Goal: Find contact information: Find contact information

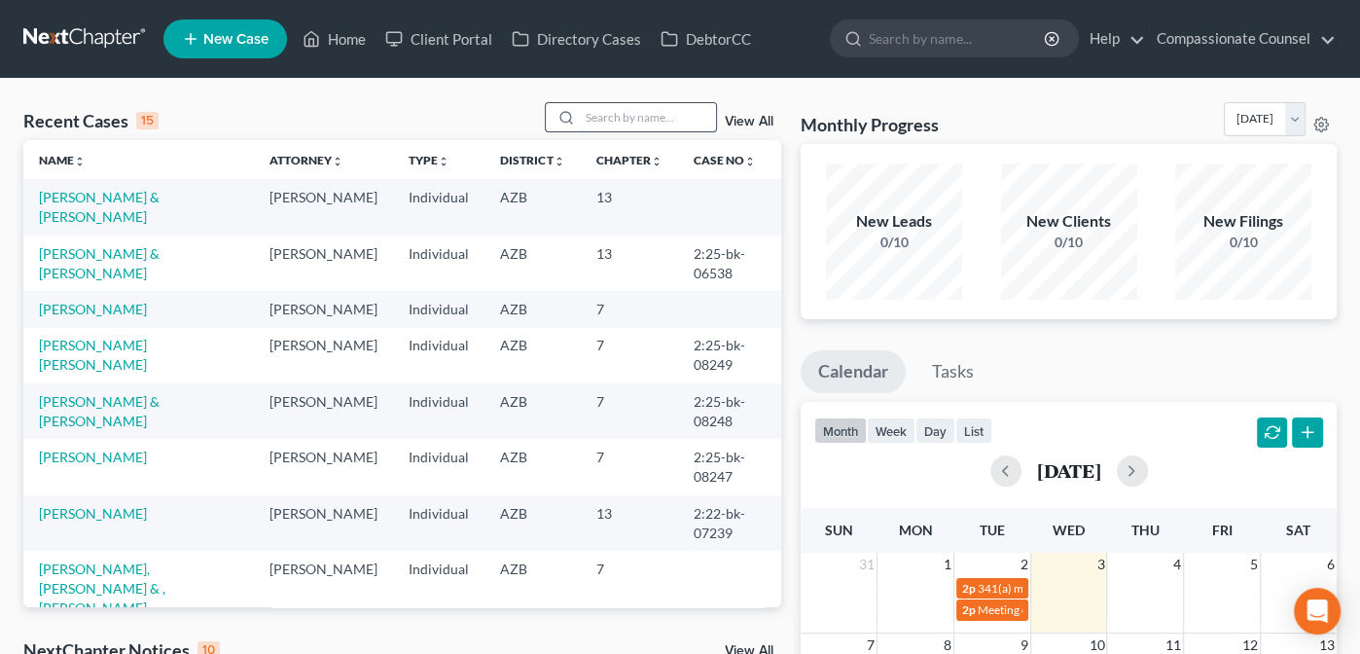
click at [614, 111] on input "search" at bounding box center [648, 117] width 136 height 28
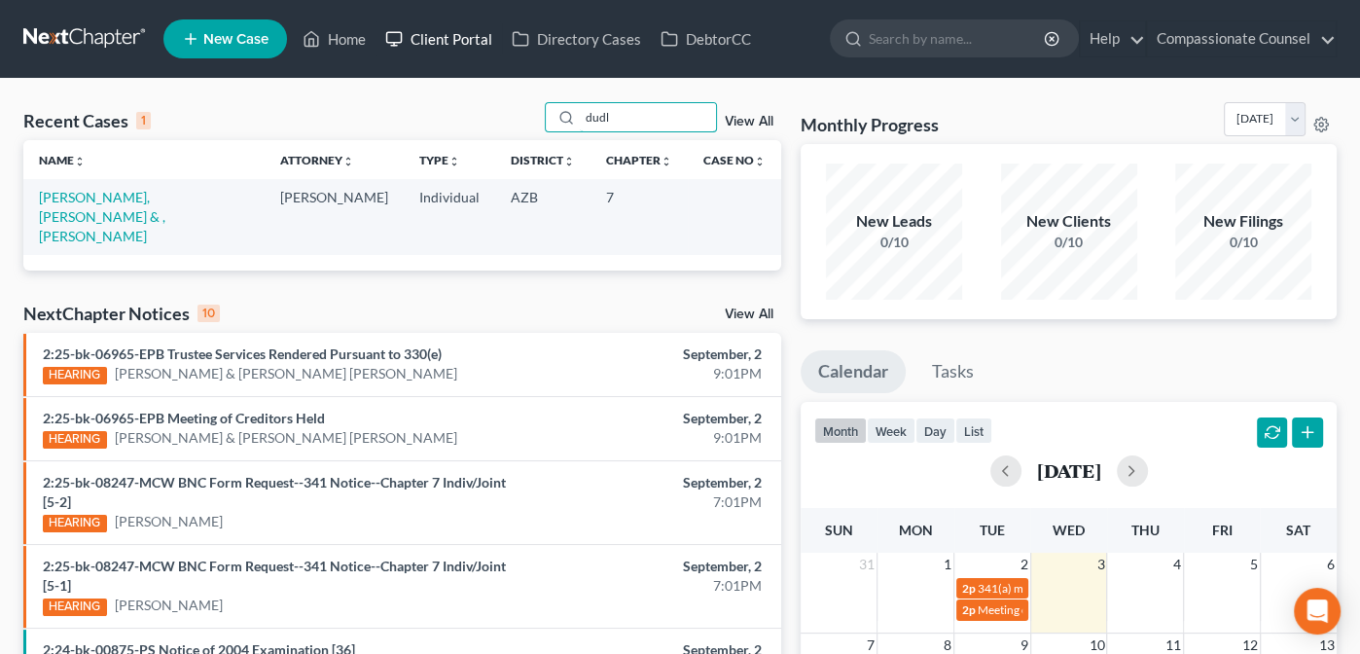
type input "dudl"
click at [462, 47] on link "Client Portal" at bounding box center [439, 38] width 127 height 35
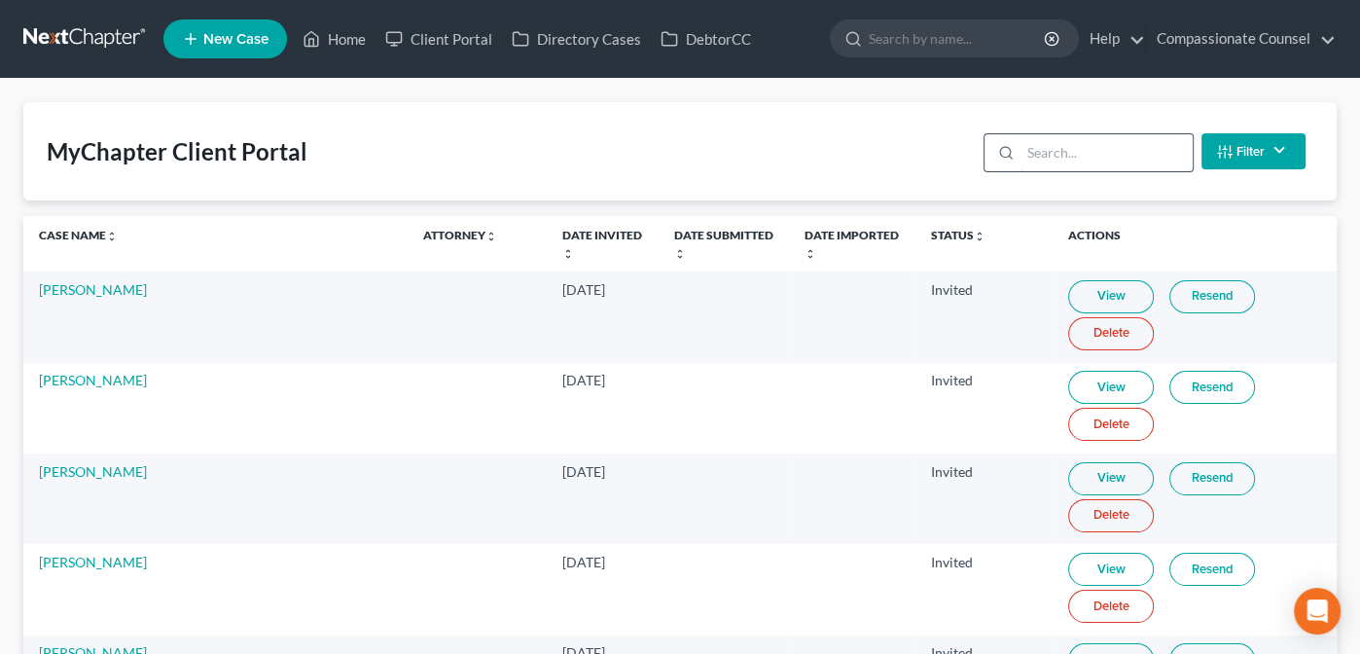
click at [1048, 160] on input "search" at bounding box center [1107, 152] width 172 height 37
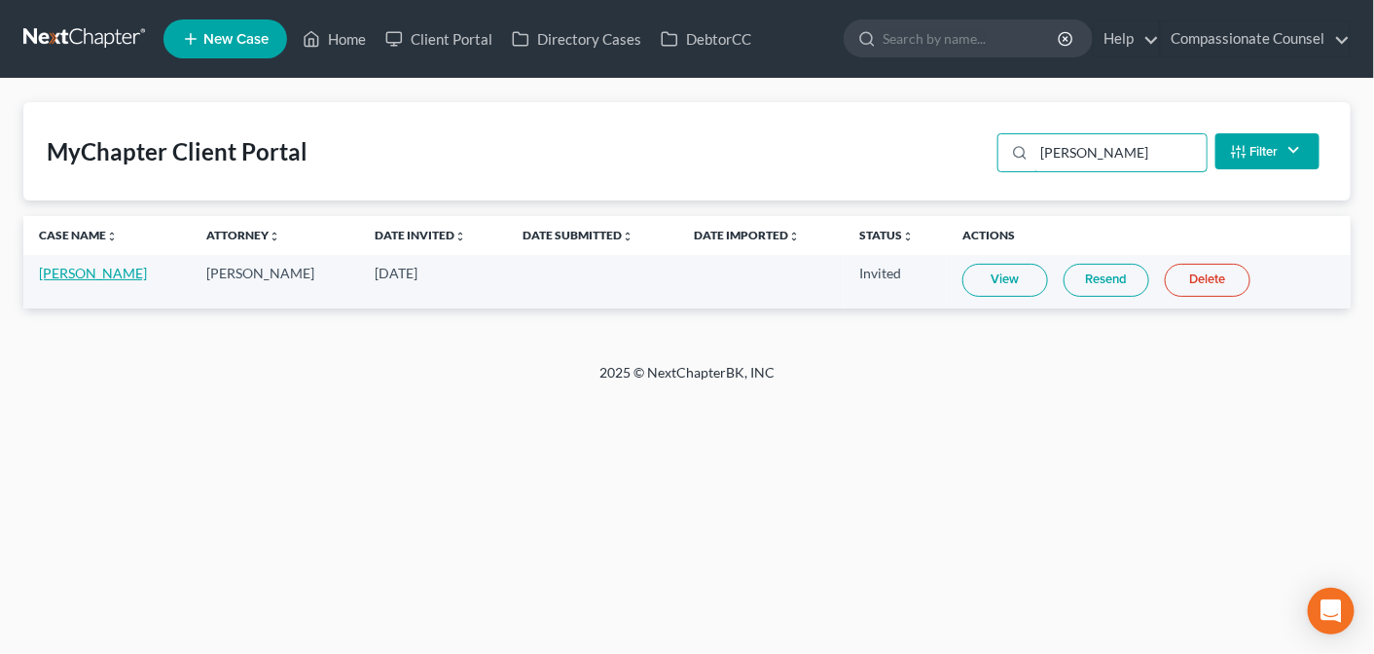
type input "[PERSON_NAME]"
click at [73, 267] on link "[PERSON_NAME]" at bounding box center [93, 273] width 108 height 17
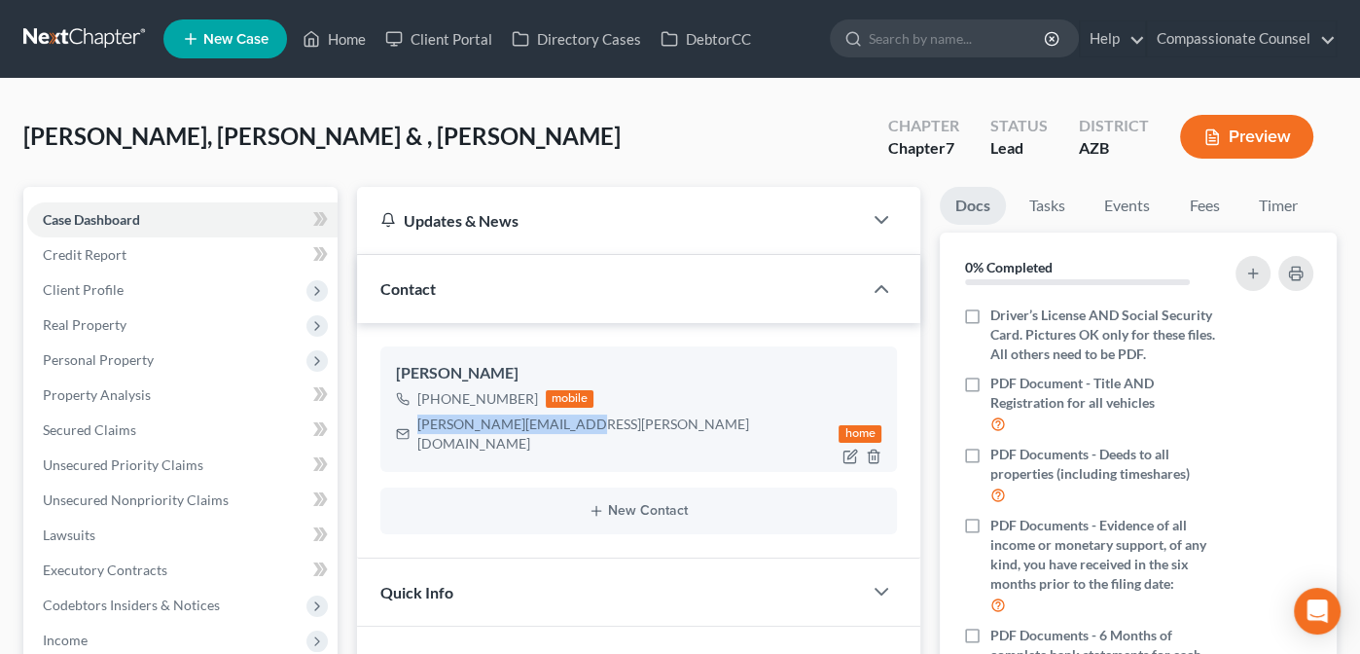
drag, startPoint x: 418, startPoint y: 421, endPoint x: 572, endPoint y: 426, distance: 153.8
click at [572, 426] on div "[PERSON_NAME][EMAIL_ADDRESS][PERSON_NAME][DOMAIN_NAME] home" at bounding box center [639, 434] width 486 height 45
copy div "[PERSON_NAME][EMAIL_ADDRESS][PERSON_NAME][DOMAIN_NAME]"
drag, startPoint x: 529, startPoint y: 391, endPoint x: 422, endPoint y: 393, distance: 107.1
click at [422, 393] on div "[PHONE_NUMBER]" at bounding box center [477, 398] width 121 height 19
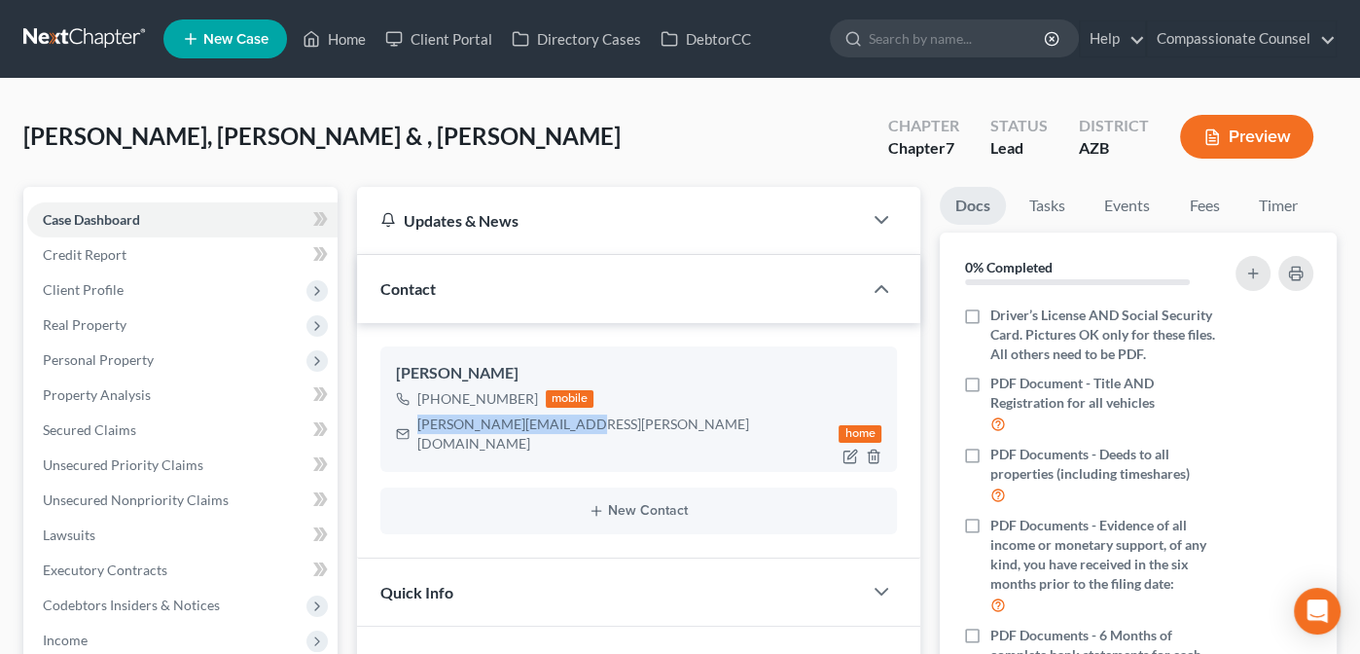
copy div "[PHONE_NUMBER]"
